Goal: Task Accomplishment & Management: Manage account settings

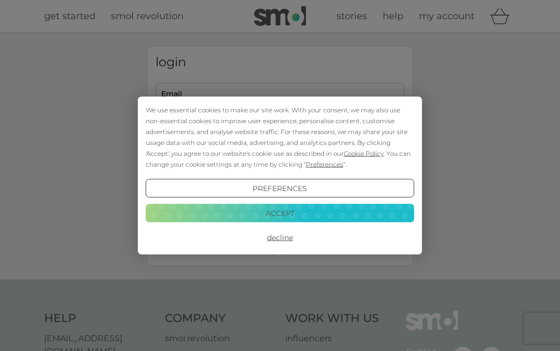
click at [306, 206] on button "Accept" at bounding box center [280, 213] width 268 height 19
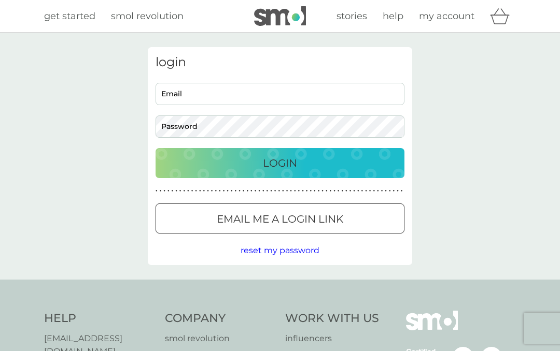
click at [327, 94] on input "Email" at bounding box center [279, 94] width 249 height 22
type input "[EMAIL_ADDRESS][DOMAIN_NAME]"
click at [280, 163] on button "Login" at bounding box center [279, 163] width 249 height 30
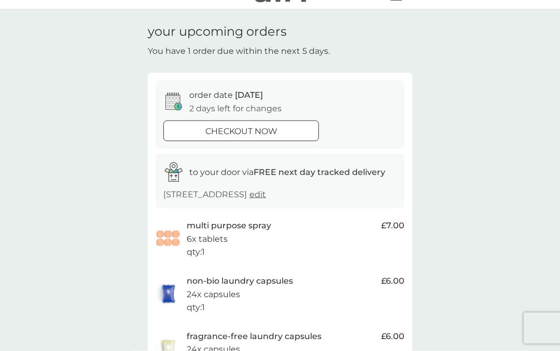
scroll to position [22, 0]
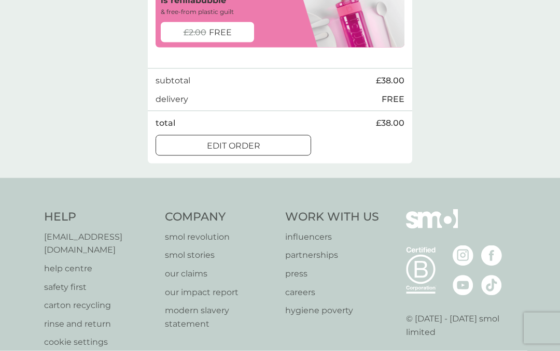
click at [263, 140] on div "edit order" at bounding box center [233, 145] width 154 height 13
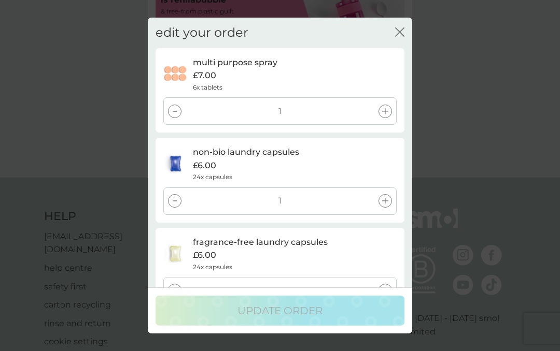
click at [177, 111] on div at bounding box center [174, 111] width 13 height 13
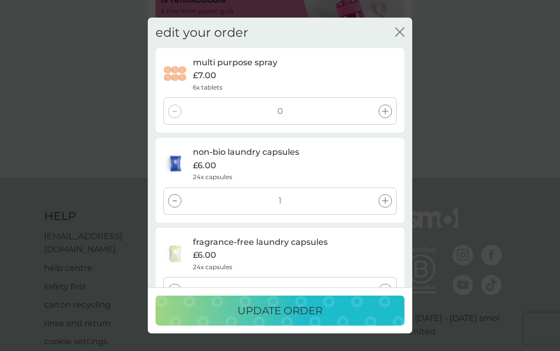
click at [178, 201] on div at bounding box center [174, 200] width 13 height 13
click at [179, 289] on div at bounding box center [174, 290] width 13 height 13
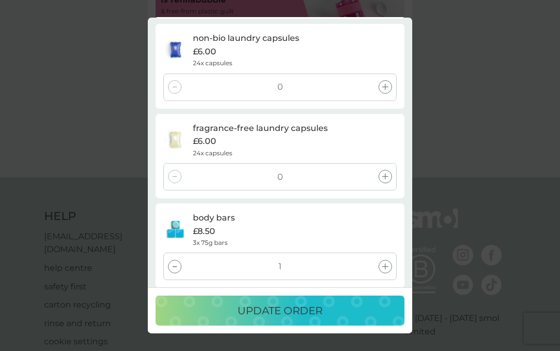
scroll to position [115, 0]
click at [178, 267] on div at bounding box center [174, 265] width 13 height 13
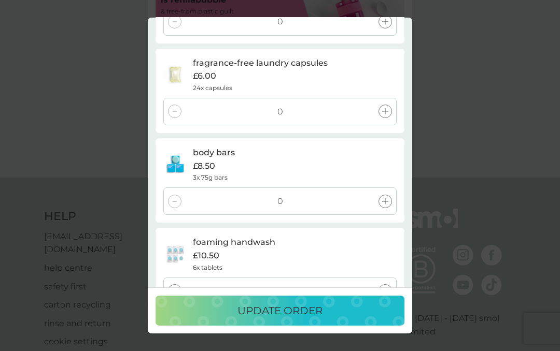
scroll to position [202, 0]
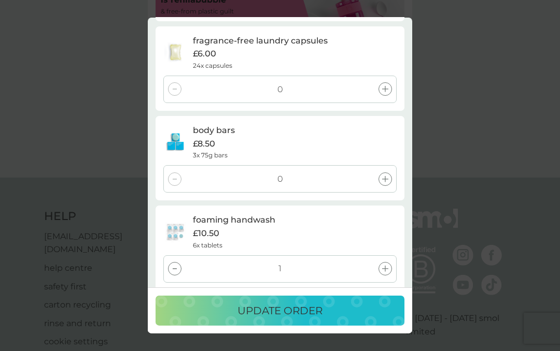
click at [177, 272] on div at bounding box center [174, 268] width 13 height 13
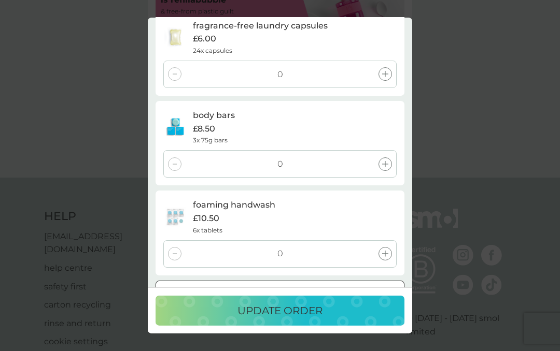
scroll to position [216, 0]
click at [298, 311] on span "cancel order" at bounding box center [279, 314] width 51 height 10
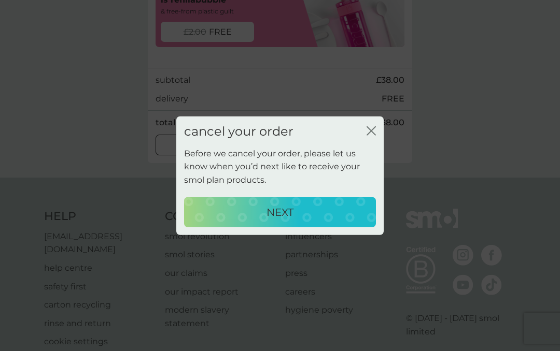
click at [308, 220] on div "NEXT" at bounding box center [279, 212] width 171 height 17
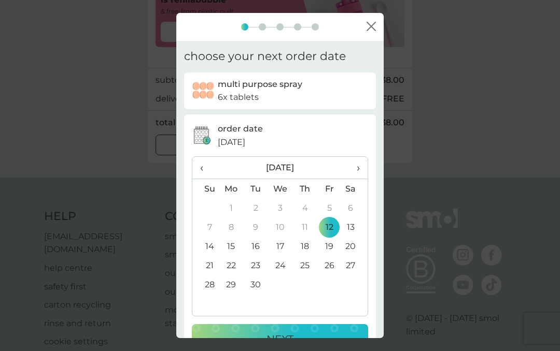
scroll to position [0, 0]
click at [356, 172] on span "›" at bounding box center [354, 168] width 10 height 22
click at [355, 169] on span "›" at bounding box center [354, 168] width 10 height 22
click at [199, 173] on th "‹" at bounding box center [205, 168] width 26 height 22
click at [332, 252] on td "17" at bounding box center [329, 246] width 24 height 19
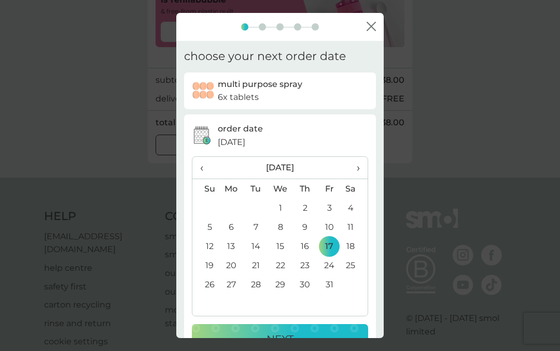
click at [205, 171] on span "‹" at bounding box center [205, 168] width 11 height 22
click at [365, 174] on th "›" at bounding box center [355, 168] width 26 height 22
click at [332, 270] on td "24" at bounding box center [329, 265] width 24 height 19
click at [285, 348] on p "NEXT" at bounding box center [279, 339] width 27 height 17
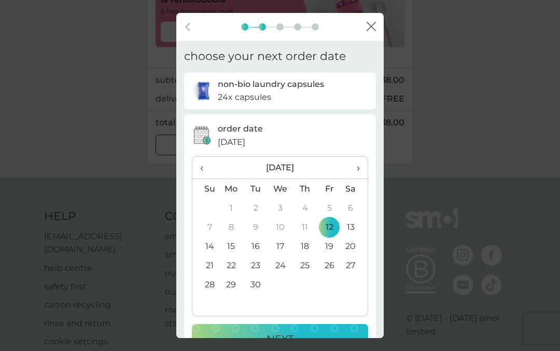
click at [358, 173] on span "›" at bounding box center [354, 168] width 10 height 22
click at [359, 172] on span "›" at bounding box center [354, 168] width 10 height 22
click at [362, 174] on th "›" at bounding box center [355, 168] width 26 height 22
click at [364, 173] on th "›" at bounding box center [355, 168] width 26 height 22
click at [334, 214] on td "2" at bounding box center [329, 207] width 24 height 19
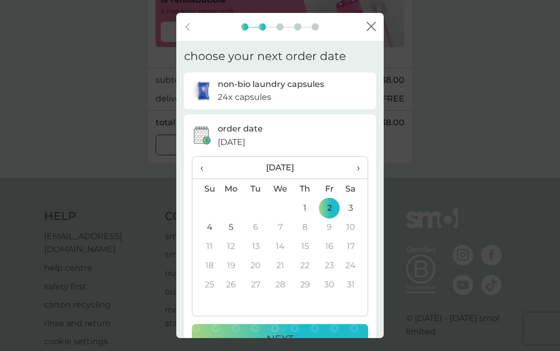
click at [309, 344] on div "NEXT" at bounding box center [279, 339] width 155 height 17
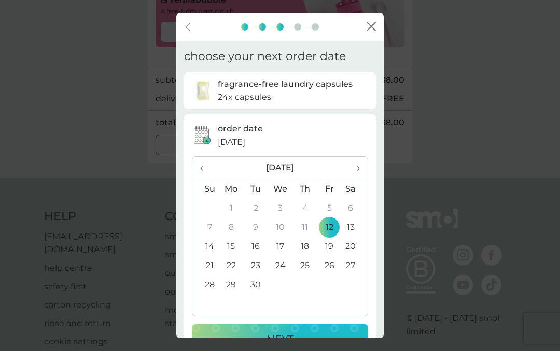
click at [363, 172] on th "›" at bounding box center [355, 168] width 26 height 22
click at [358, 173] on span "›" at bounding box center [354, 168] width 10 height 22
click at [209, 173] on span "‹" at bounding box center [205, 168] width 11 height 22
click at [198, 174] on th "‹" at bounding box center [205, 168] width 26 height 22
click at [356, 178] on span "›" at bounding box center [354, 168] width 10 height 22
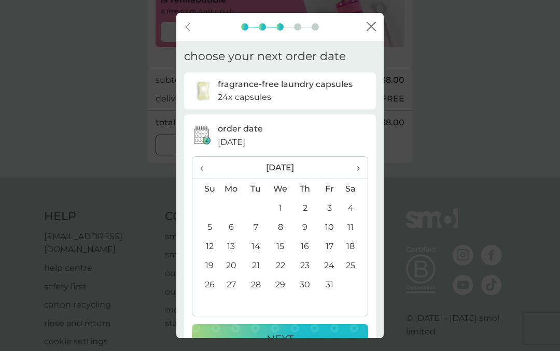
click at [330, 272] on td "24" at bounding box center [329, 265] width 24 height 19
click at [298, 344] on div "NEXT" at bounding box center [279, 339] width 155 height 17
click at [361, 171] on th "›" at bounding box center [355, 168] width 26 height 22
click at [360, 171] on span "›" at bounding box center [354, 168] width 10 height 22
click at [356, 173] on span "›" at bounding box center [354, 168] width 10 height 22
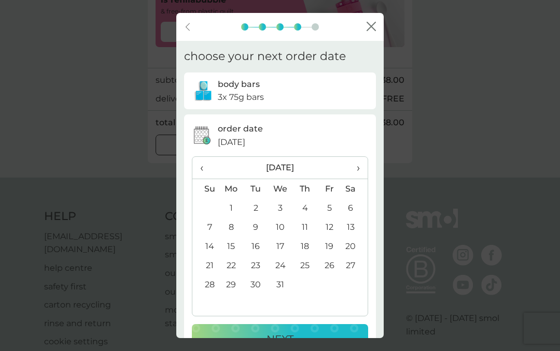
click at [358, 168] on span "›" at bounding box center [354, 168] width 10 height 22
click at [204, 176] on span "‹" at bounding box center [205, 168] width 11 height 22
click at [334, 232] on td "12" at bounding box center [329, 227] width 24 height 19
click at [290, 348] on p "NEXT" at bounding box center [279, 339] width 27 height 17
click at [357, 173] on span "›" at bounding box center [354, 168] width 10 height 22
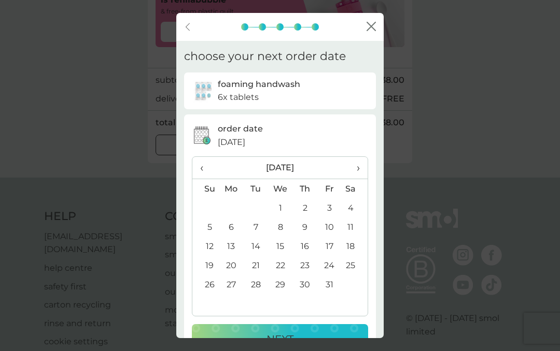
click at [334, 273] on td "24" at bounding box center [329, 265] width 24 height 19
click at [318, 345] on div "NEXT" at bounding box center [279, 339] width 155 height 17
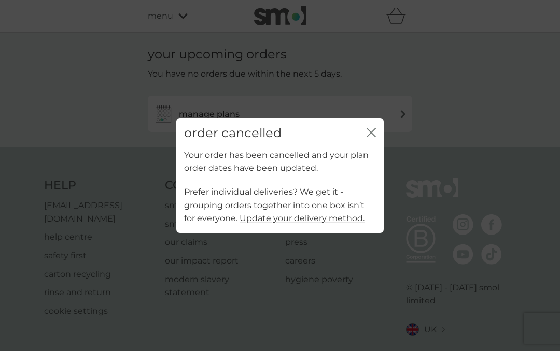
click at [372, 137] on icon "close" at bounding box center [370, 132] width 9 height 9
